Goal: Find specific page/section: Find specific page/section

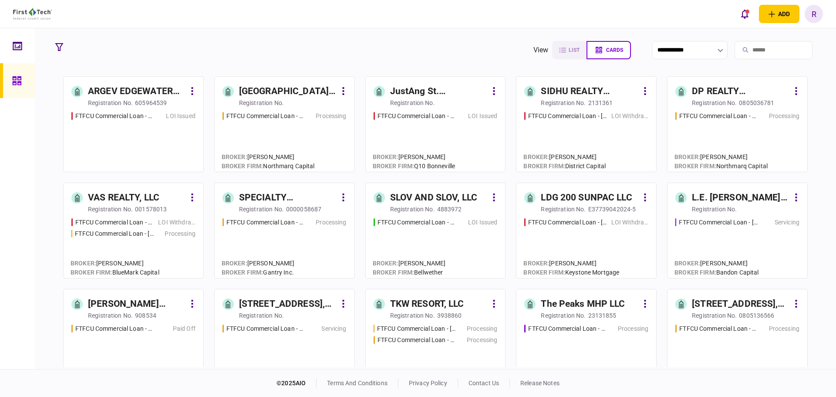
click at [579, 298] on div "The Peaks MHP LLC" at bounding box center [590, 304] width 98 height 14
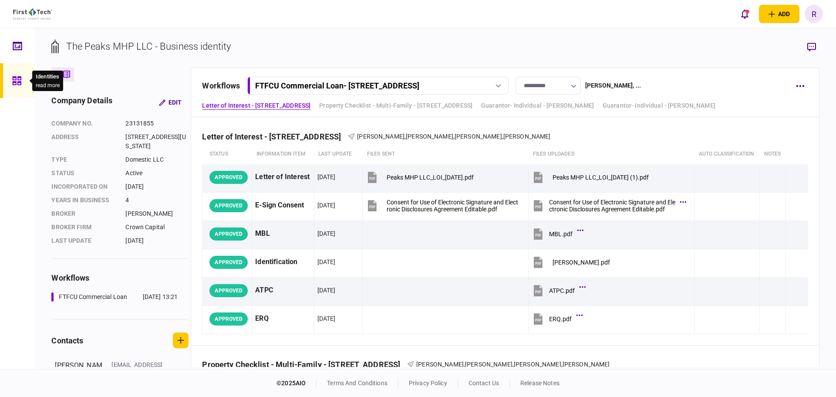
click at [15, 81] on icon at bounding box center [16, 80] width 9 height 9
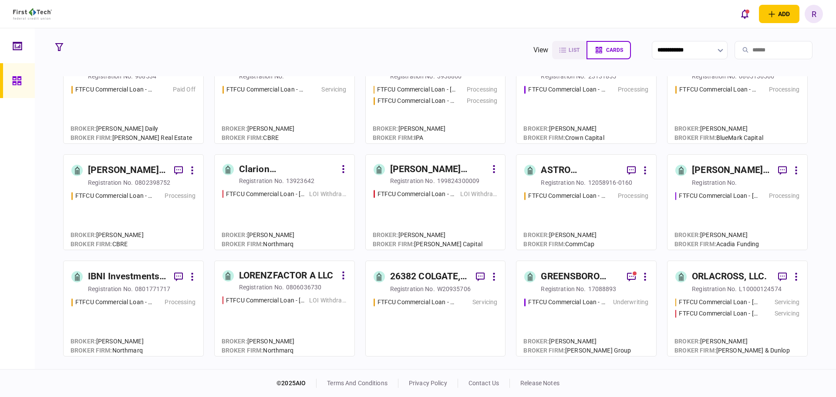
scroll to position [349, 0]
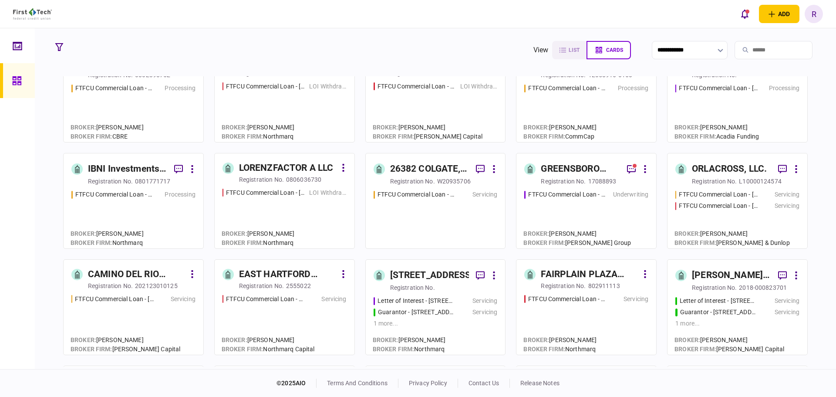
click at [748, 49] on input "search" at bounding box center [774, 50] width 78 height 18
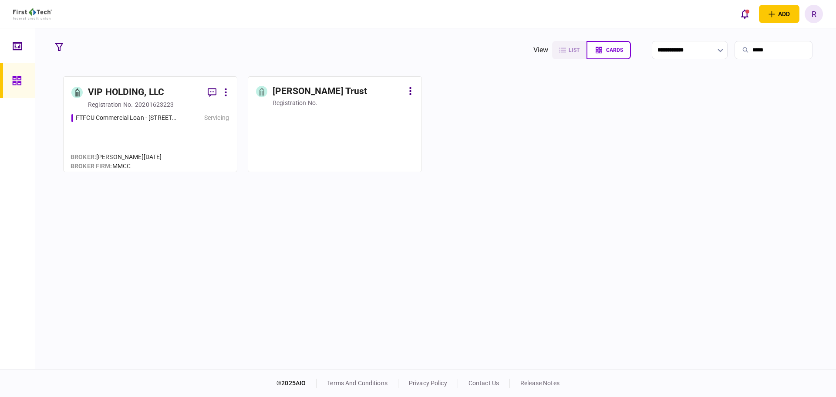
scroll to position [0, 0]
type input "*****"
click at [330, 92] on div "[PERSON_NAME] Trust" at bounding box center [320, 92] width 95 height 14
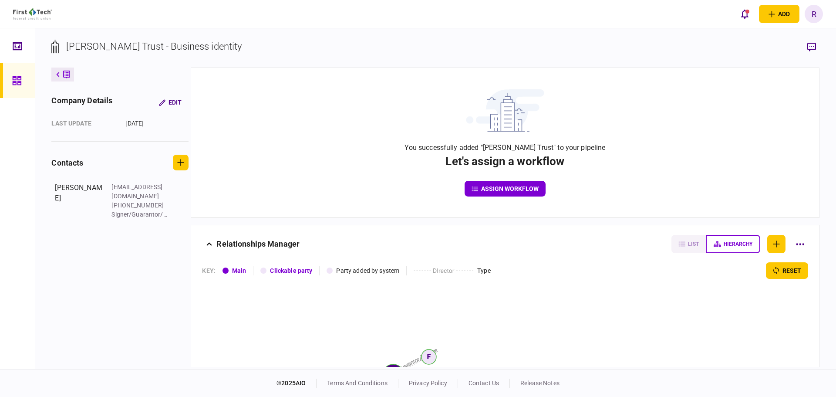
click at [11, 85] on link at bounding box center [17, 80] width 35 height 35
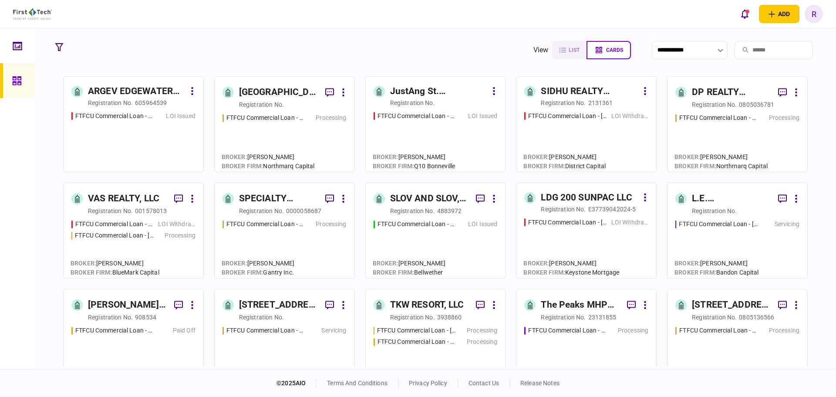
click at [589, 308] on div "The Peaks MHP LLC" at bounding box center [580, 305] width 79 height 14
